Goal: Find contact information: Find contact information

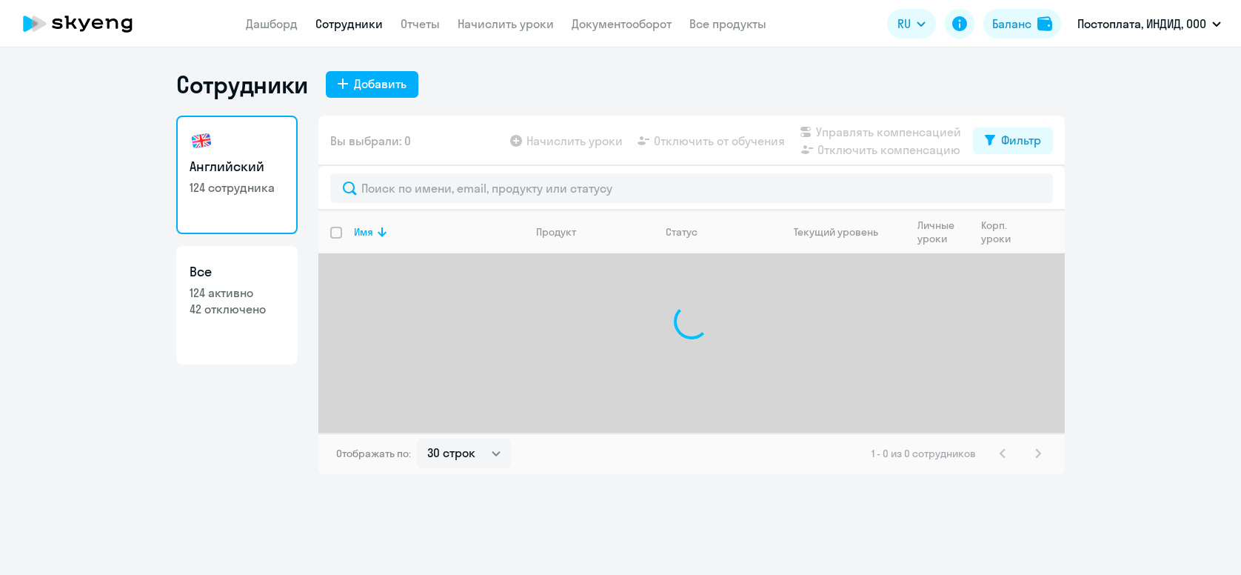
select select "30"
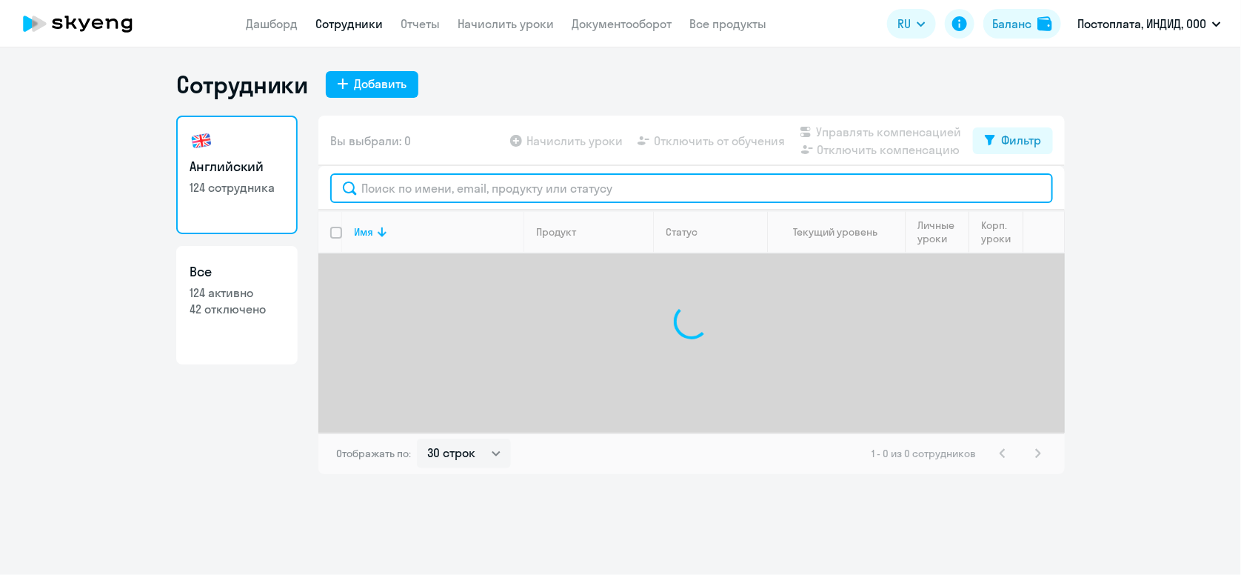
click at [433, 187] on input "text" at bounding box center [691, 188] width 723 height 30
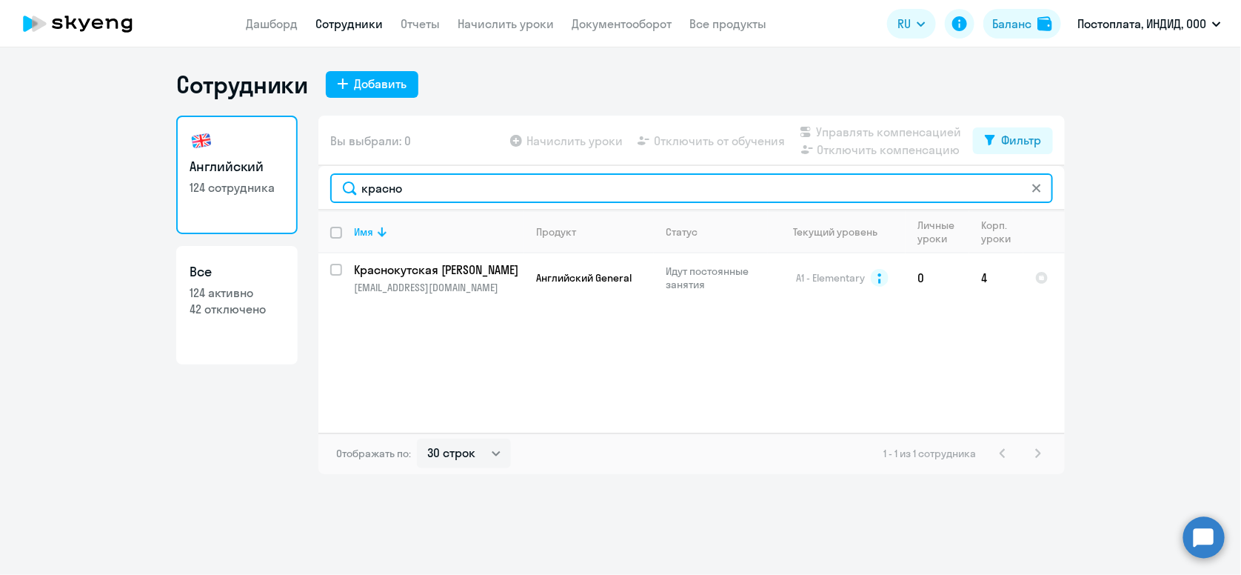
type input "красно"
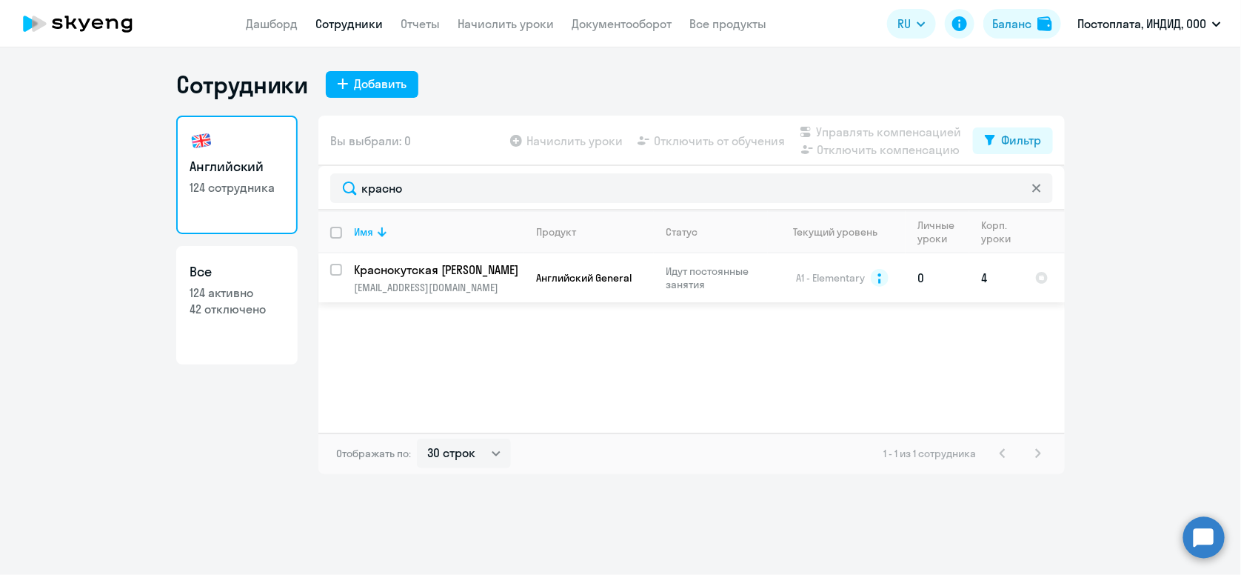
click at [366, 284] on p "[EMAIL_ADDRESS][DOMAIN_NAME]" at bounding box center [439, 287] width 170 height 13
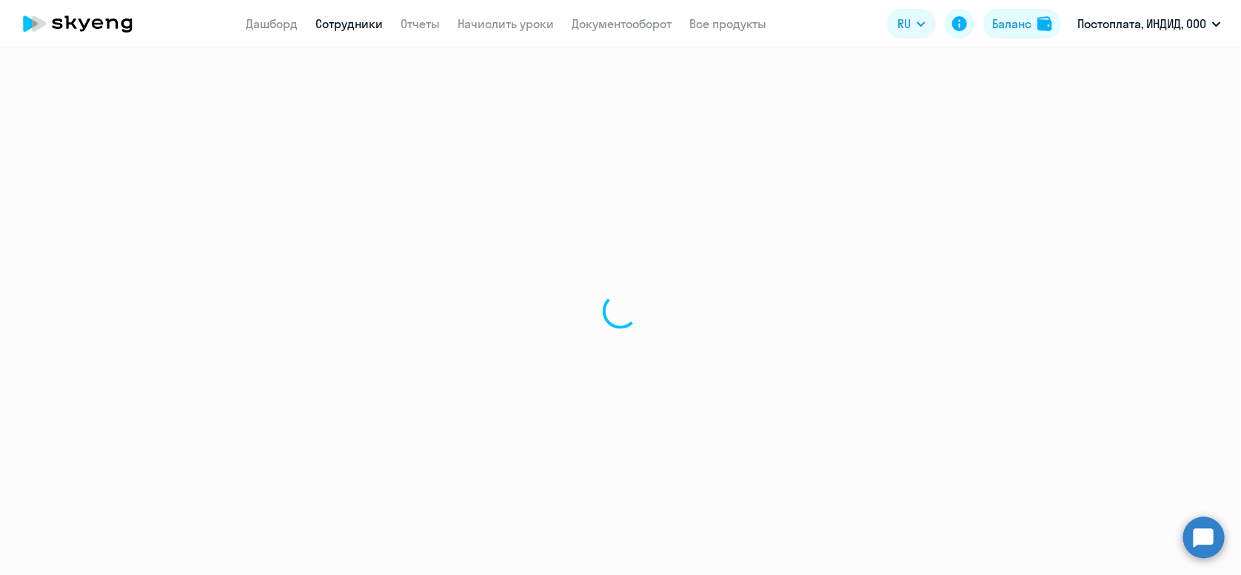
select select "english"
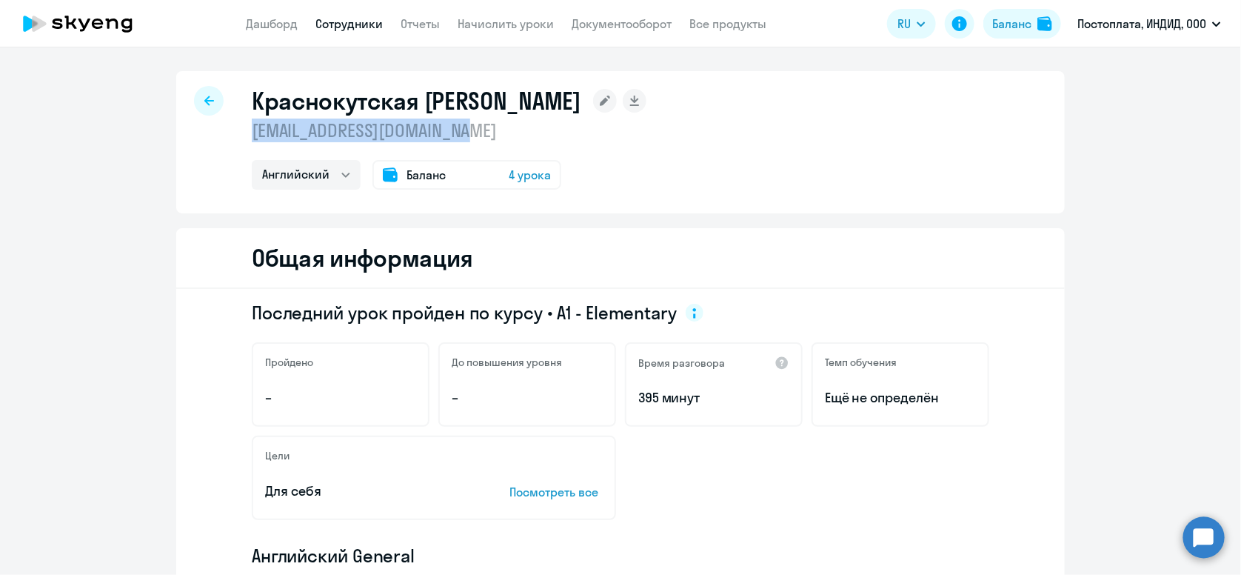
drag, startPoint x: 248, startPoint y: 129, endPoint x: 487, endPoint y: 119, distance: 239.5
click at [487, 119] on p "[EMAIL_ADDRESS][DOMAIN_NAME]" at bounding box center [449, 131] width 395 height 24
copy p "[EMAIL_ADDRESS][DOMAIN_NAME]"
